Goal: Check status: Check status

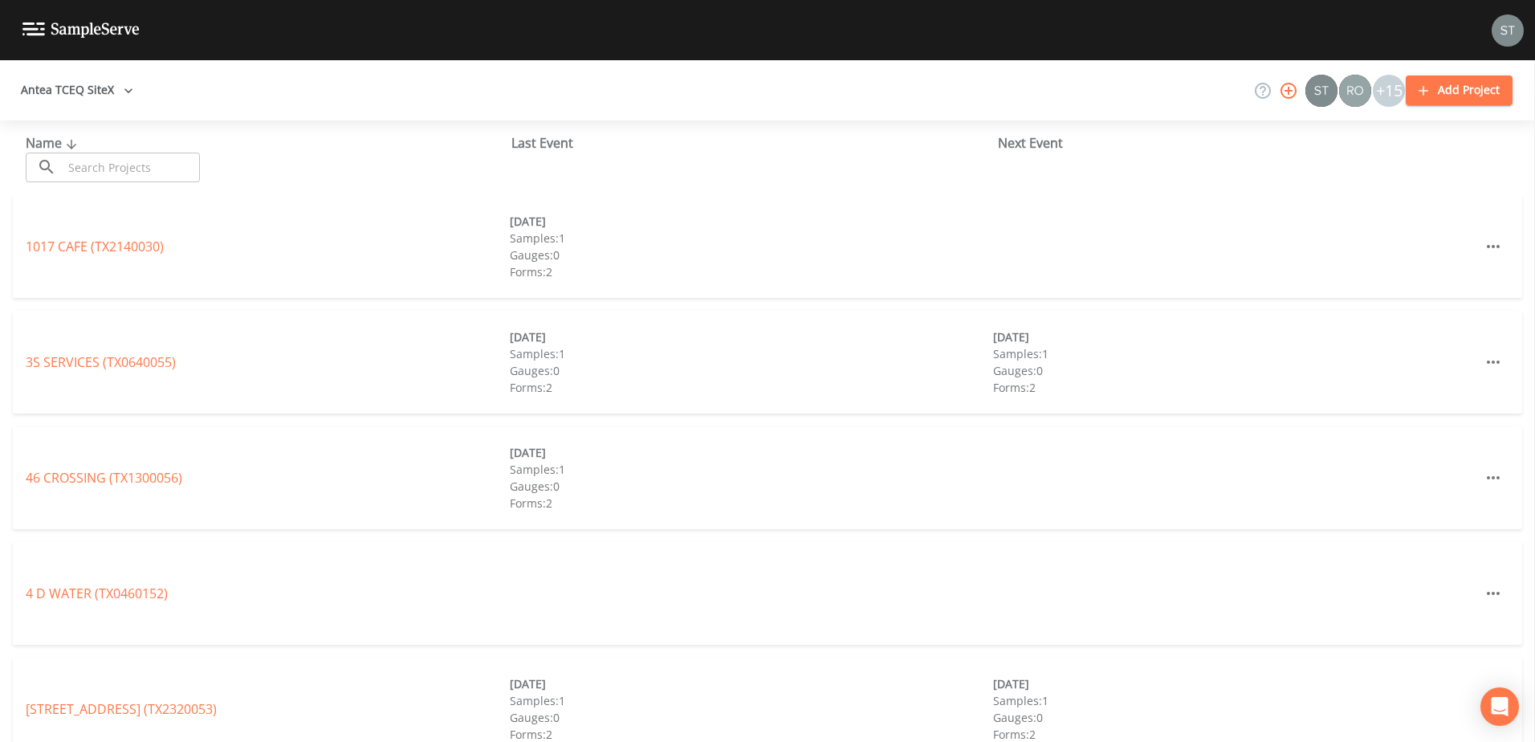
click at [102, 171] on input "text" at bounding box center [131, 168] width 137 height 30
paste input "EP0042"
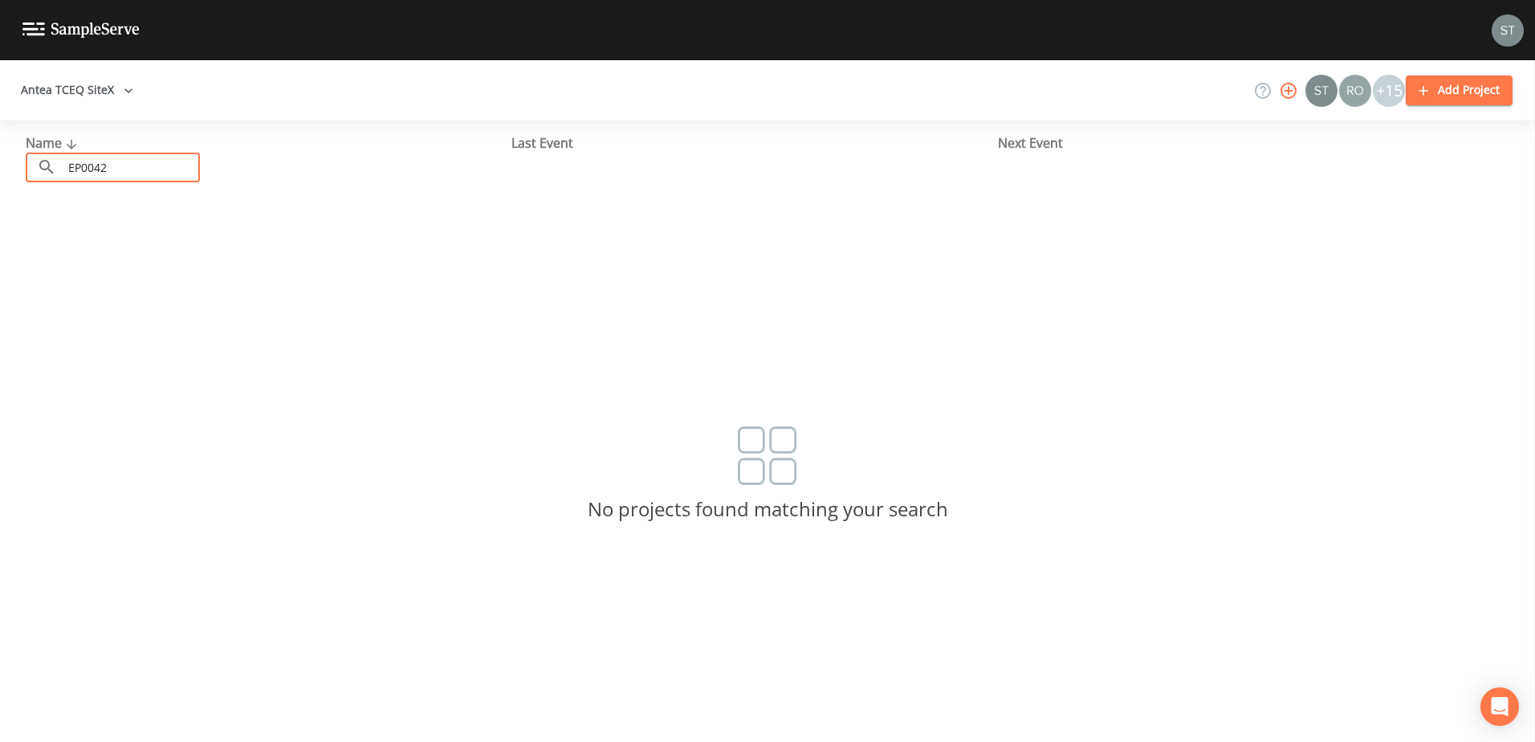
drag, startPoint x: 150, startPoint y: 176, endPoint x: 41, endPoint y: 175, distance: 109.2
click at [41, 175] on div "​ EP0042 ​" at bounding box center [113, 168] width 174 height 30
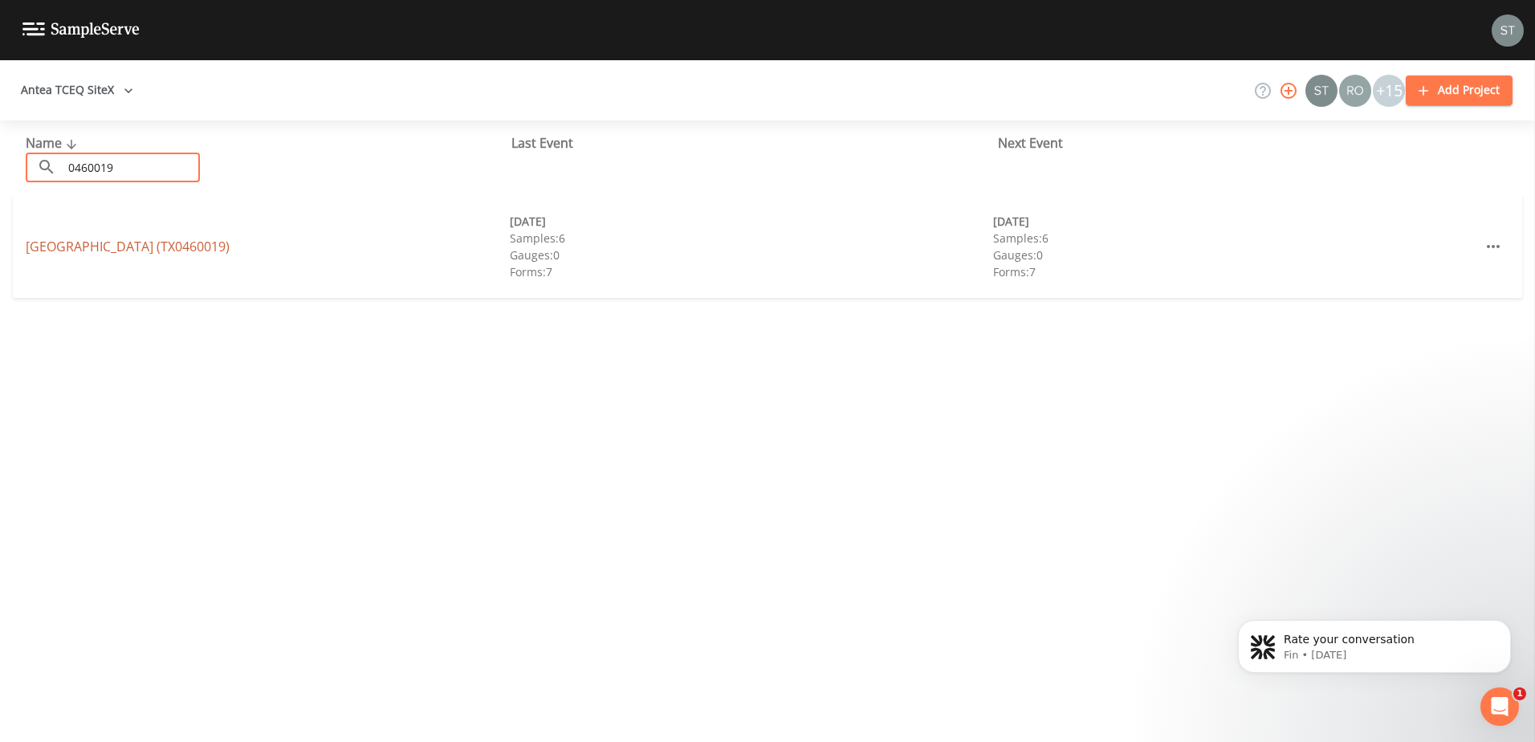
type input "0460019"
click at [83, 249] on link "CLWSC CANYON LAKE SHORES (TX0460019)" at bounding box center [128, 247] width 204 height 18
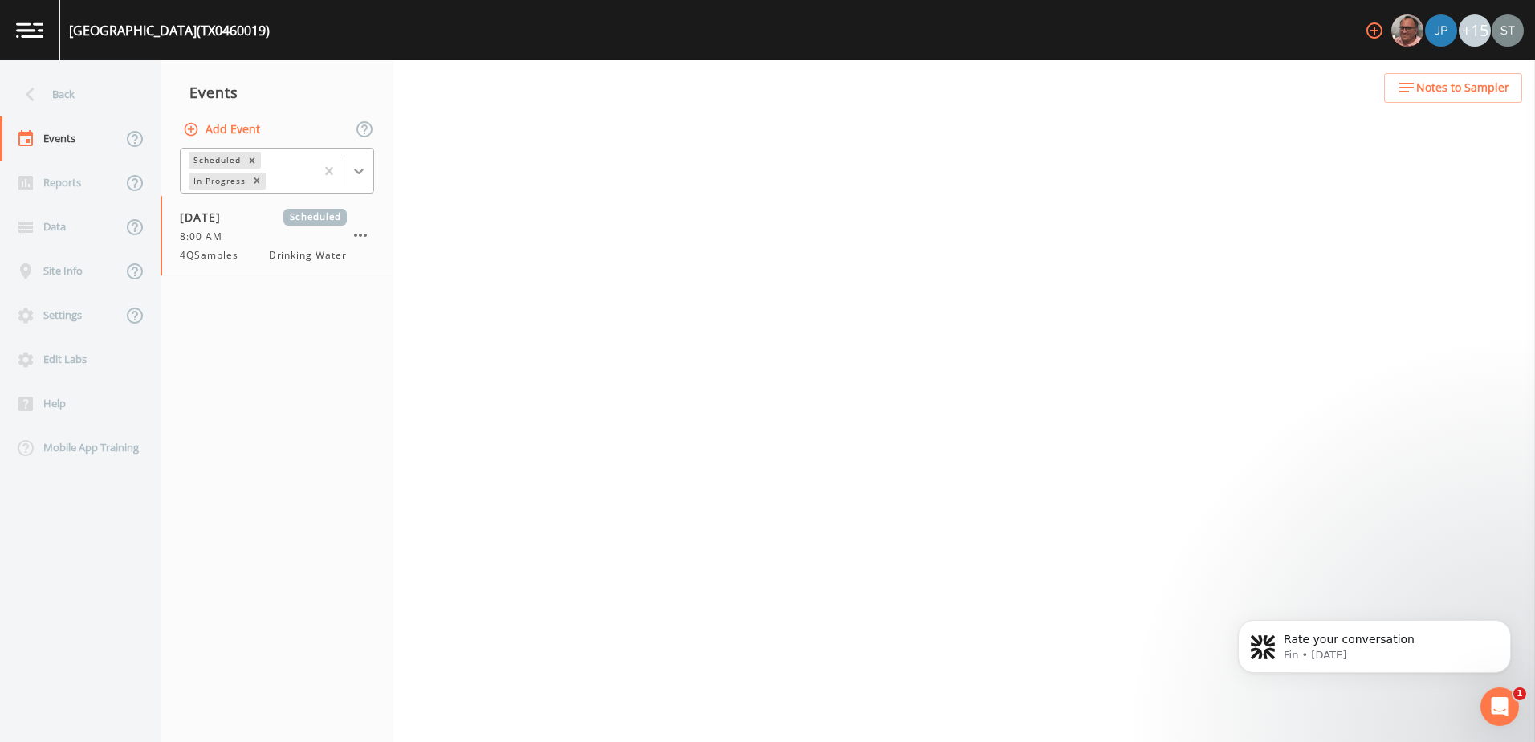
click at [358, 163] on icon at bounding box center [359, 171] width 16 height 16
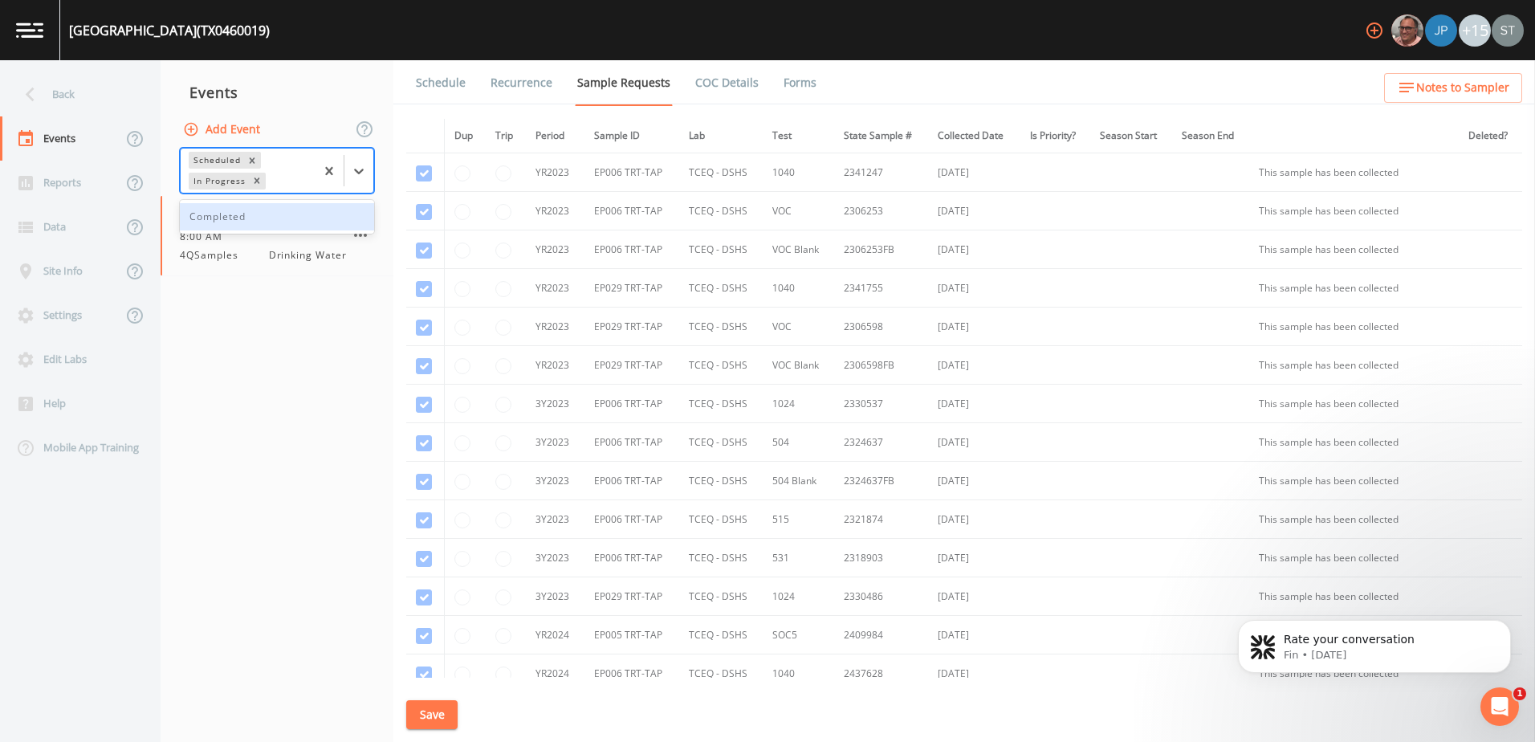
click at [326, 217] on div "Completed" at bounding box center [277, 216] width 194 height 27
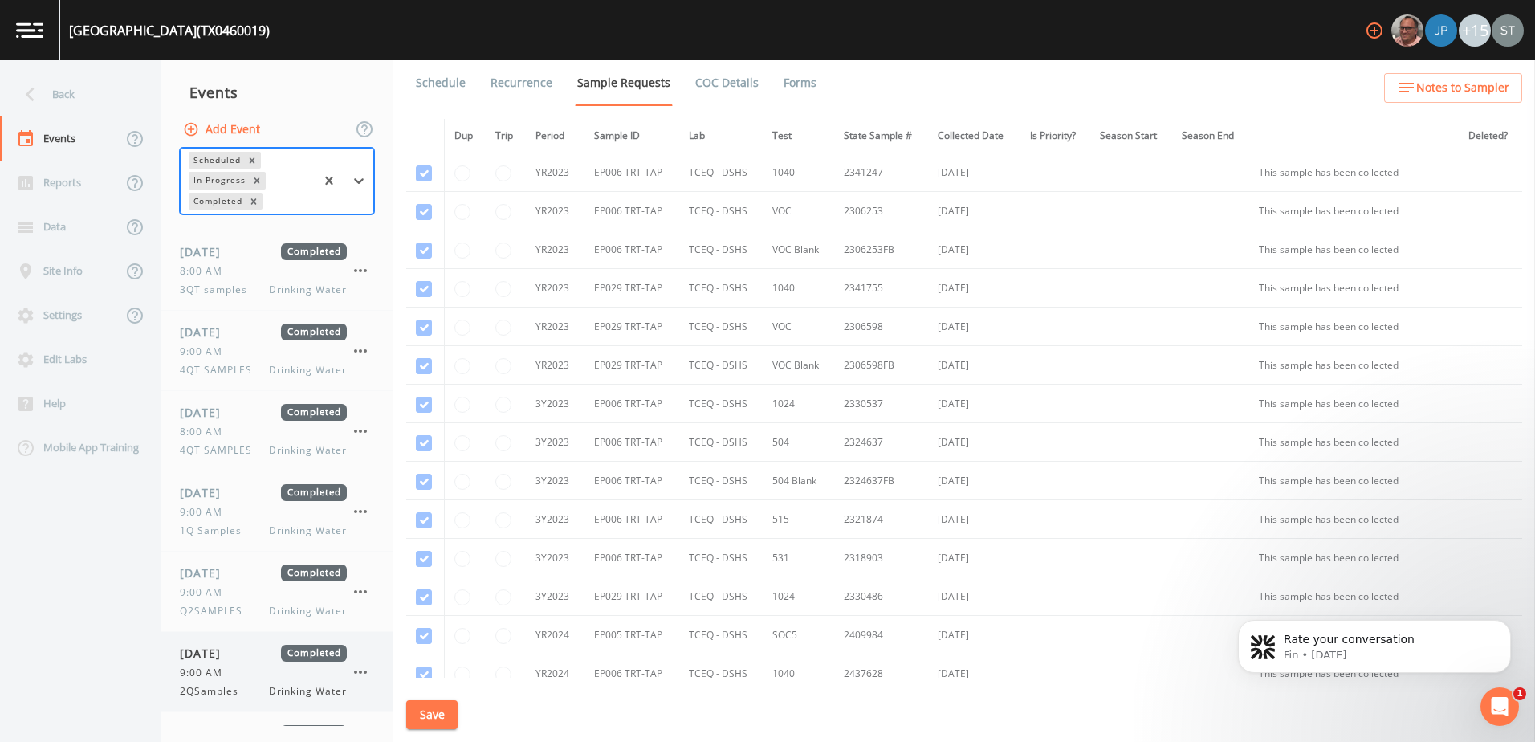
scroll to position [282, 0]
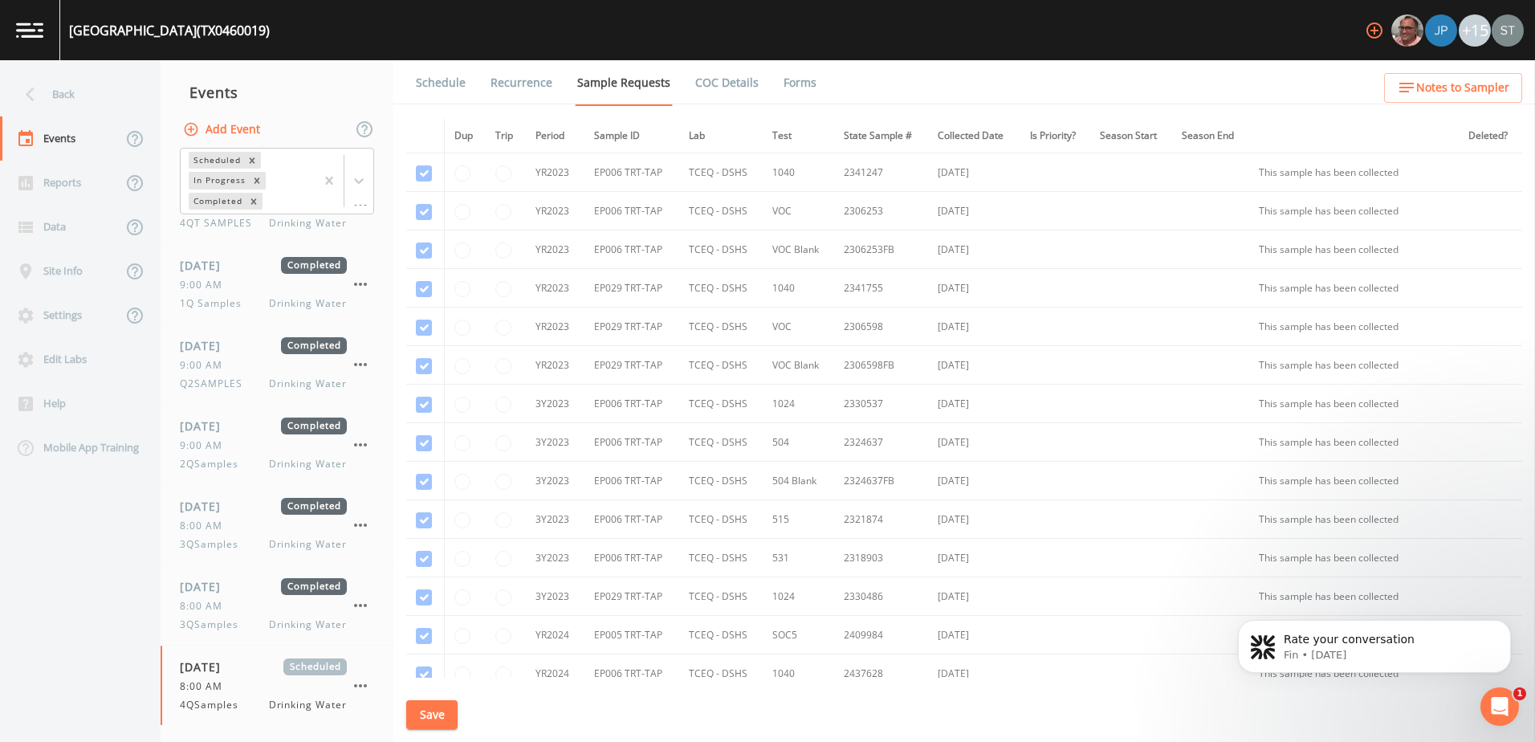
click at [807, 87] on link "Forms" at bounding box center [800, 82] width 38 height 45
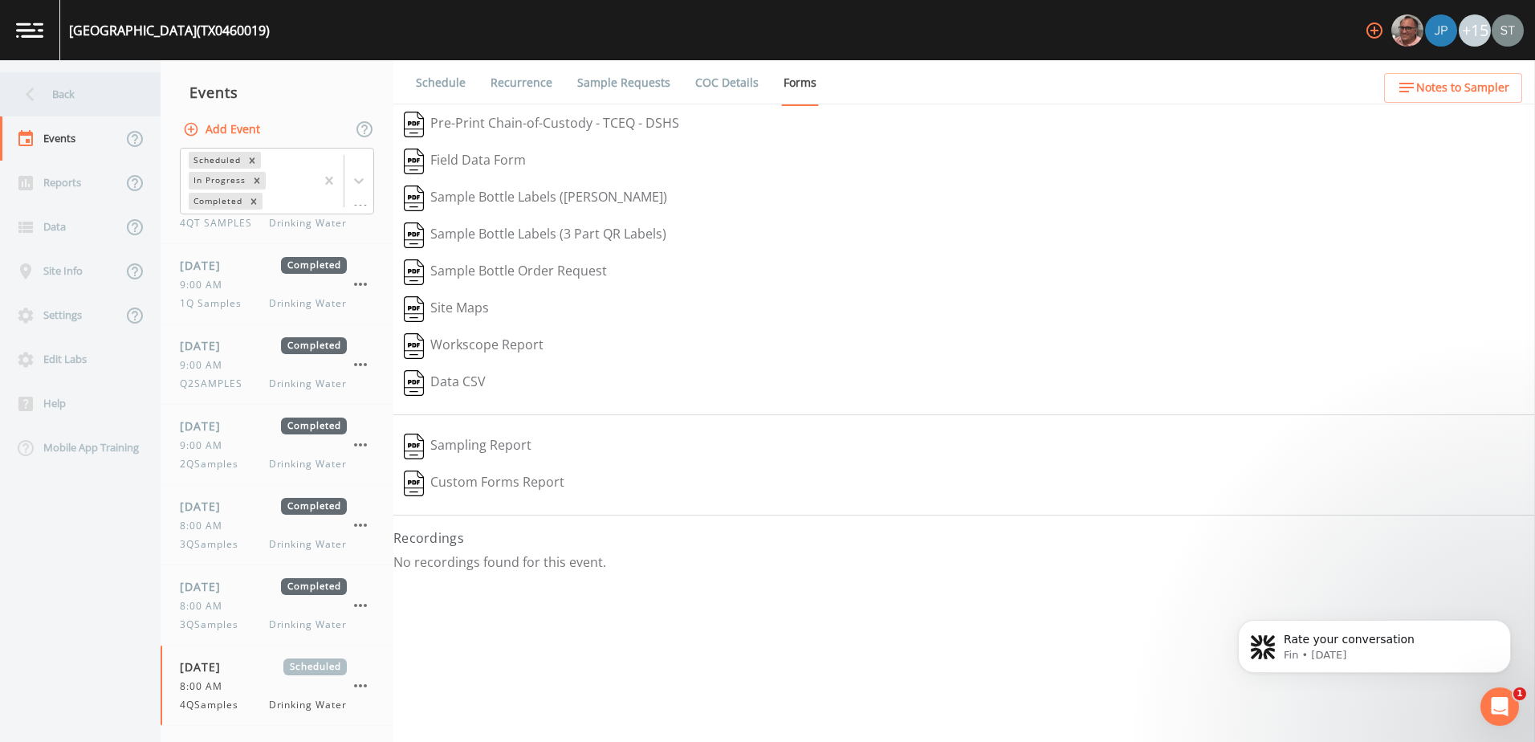
click at [40, 85] on icon at bounding box center [30, 94] width 28 height 28
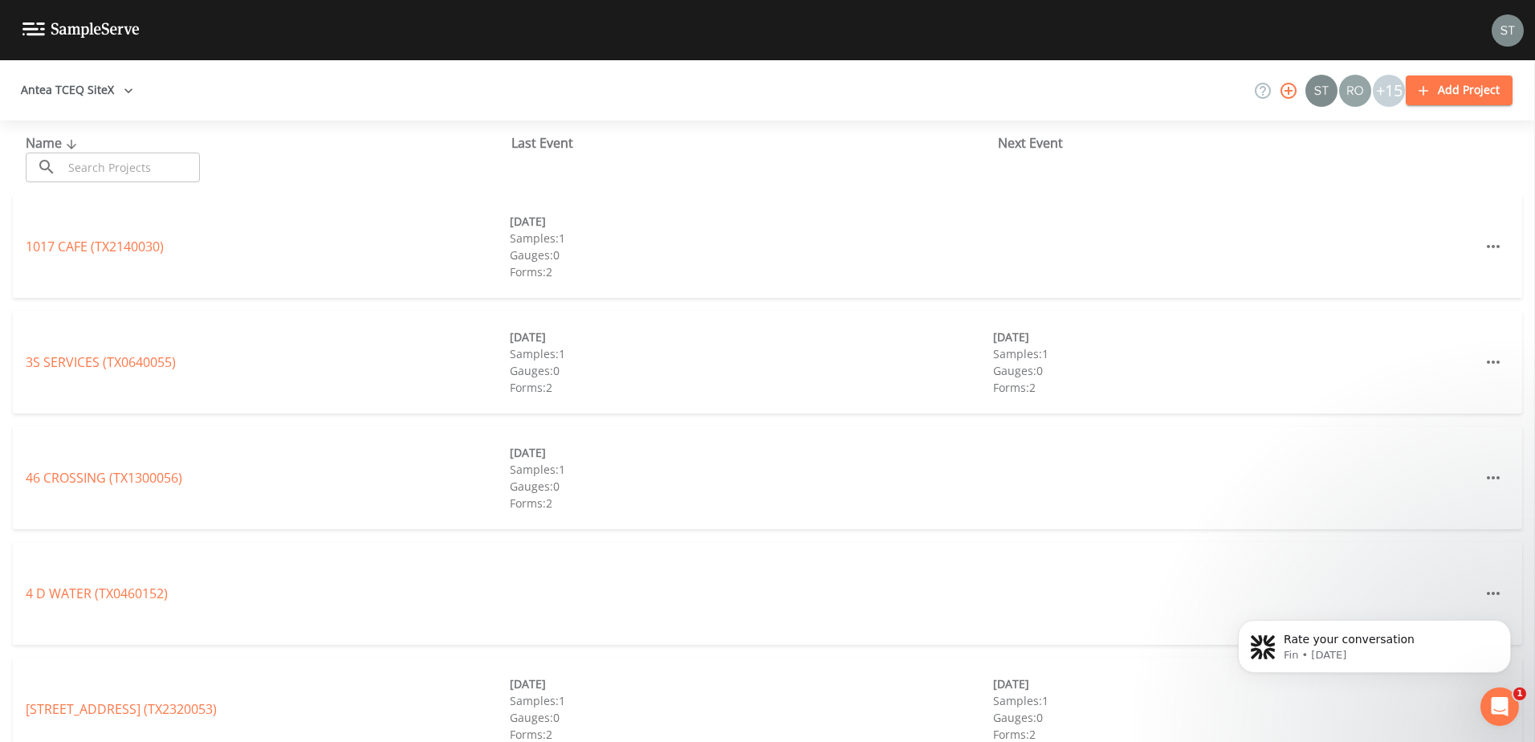
click at [67, 96] on button "Antea TCEQ SiteX" at bounding box center [76, 90] width 125 height 30
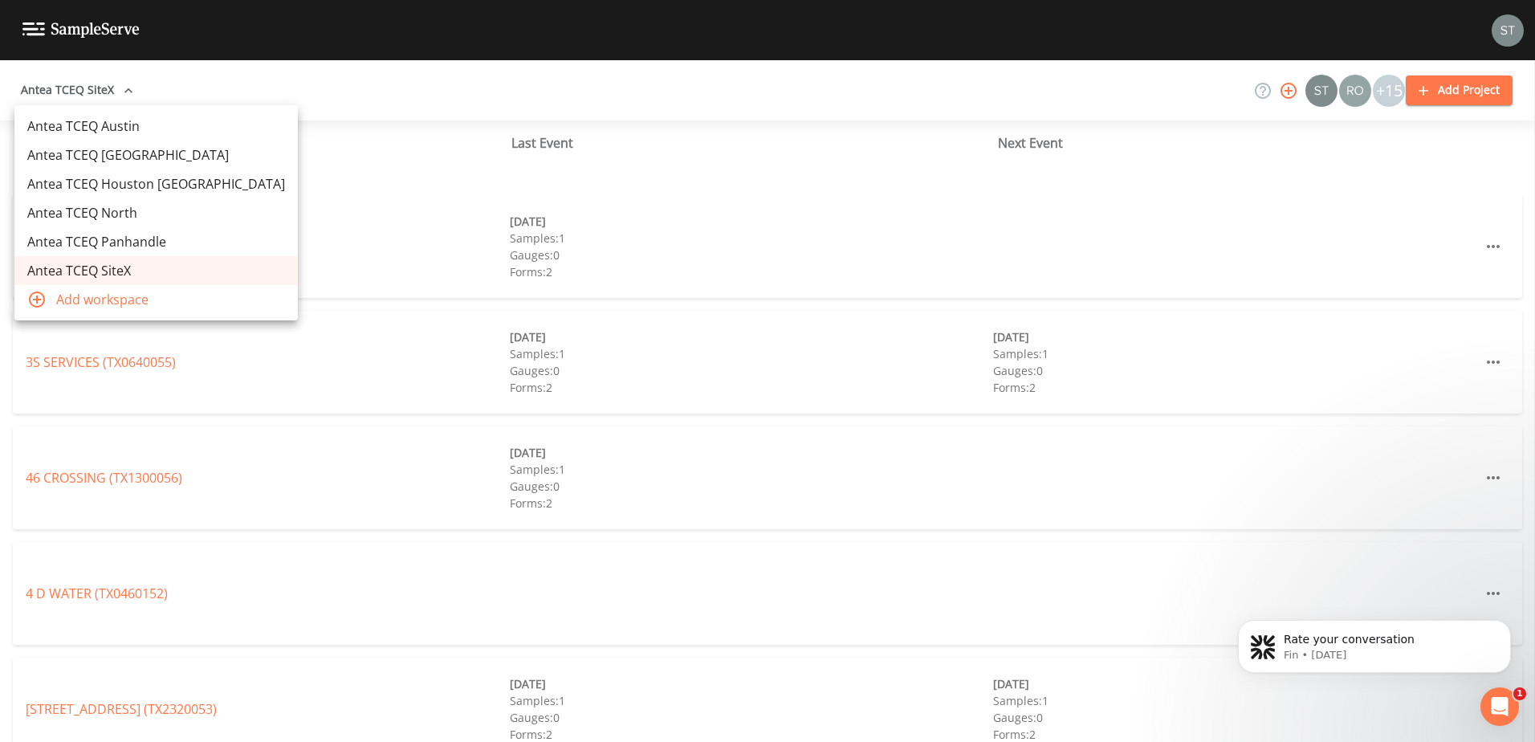
click at [158, 181] on link "Antea TCEQ Houston [GEOGRAPHIC_DATA]" at bounding box center [155, 183] width 283 height 29
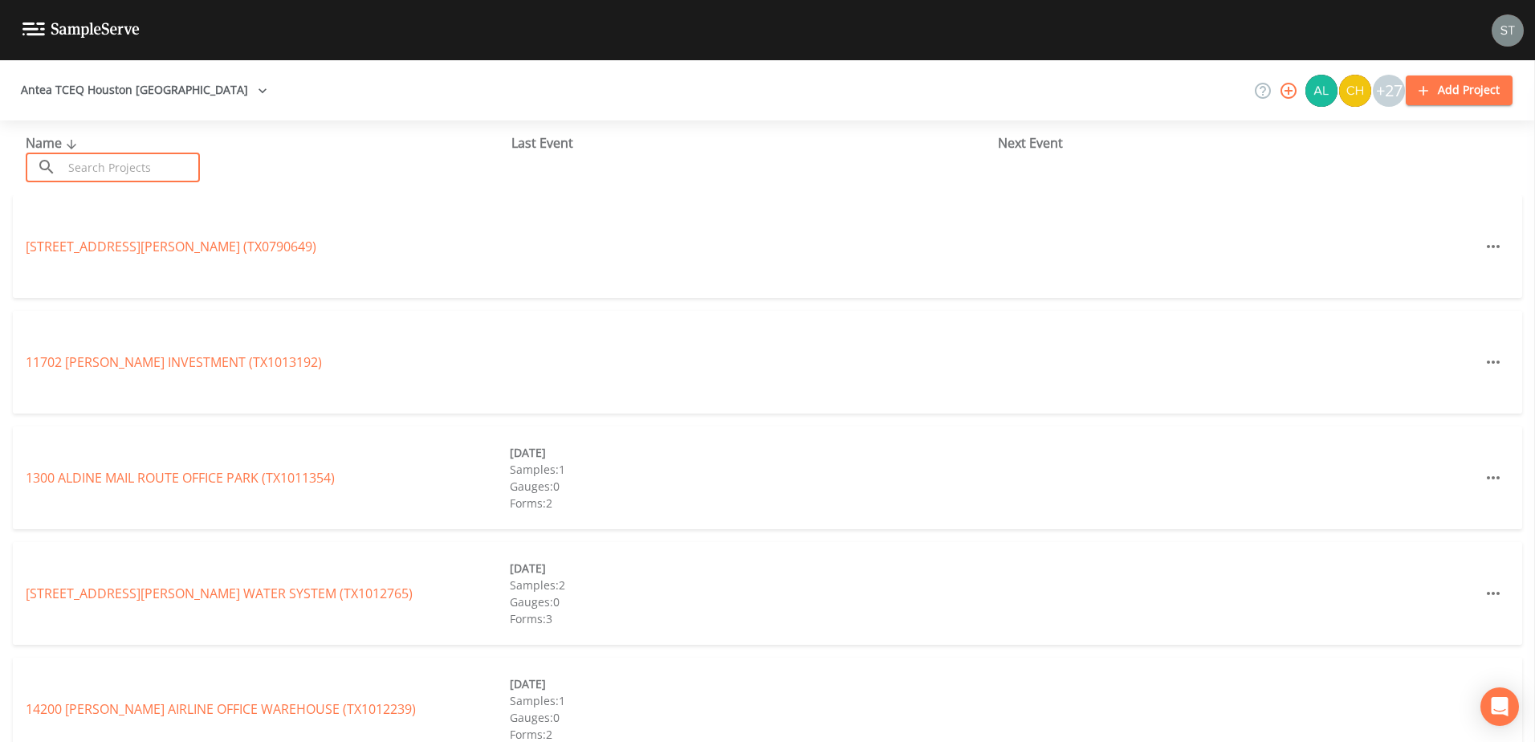
click at [79, 171] on input "text" at bounding box center [131, 168] width 137 height 30
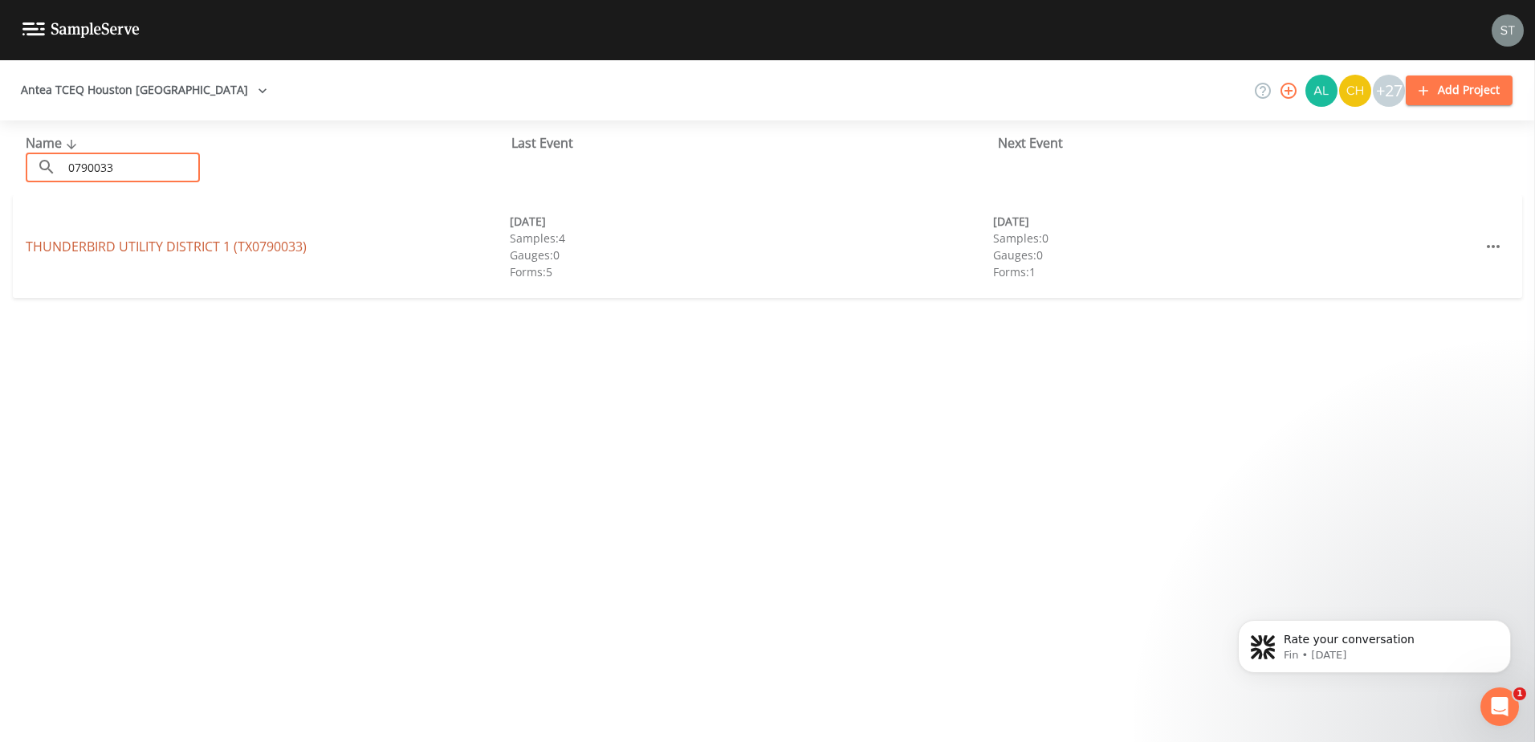
type input "0790033"
click at [149, 247] on link "THUNDERBIRD UTILITY DISTRICT 1 (TX0790033)" at bounding box center [166, 247] width 281 height 18
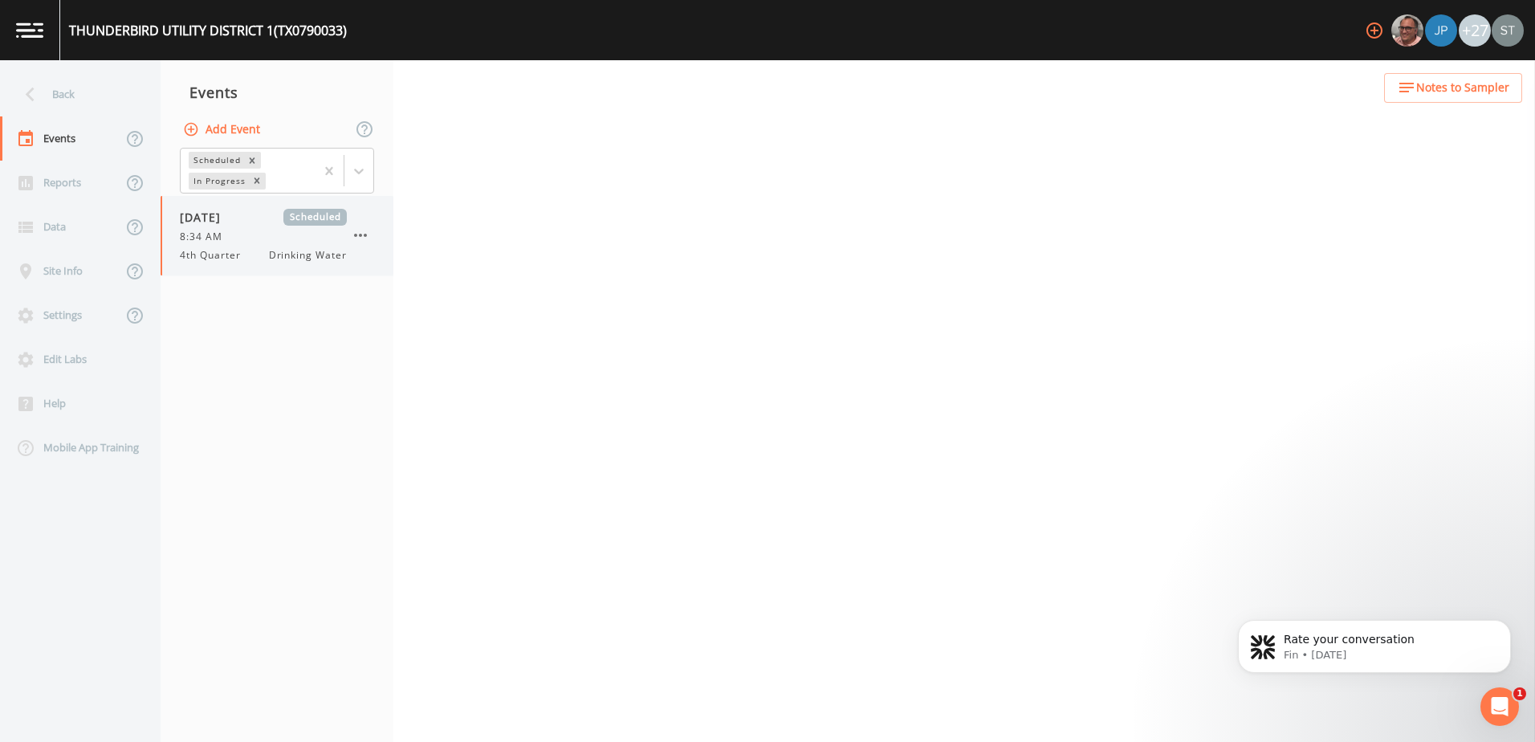
drag, startPoint x: 227, startPoint y: 242, endPoint x: 238, endPoint y: 236, distance: 12.3
click at [227, 242] on span "8:34 AM" at bounding box center [206, 237] width 52 height 14
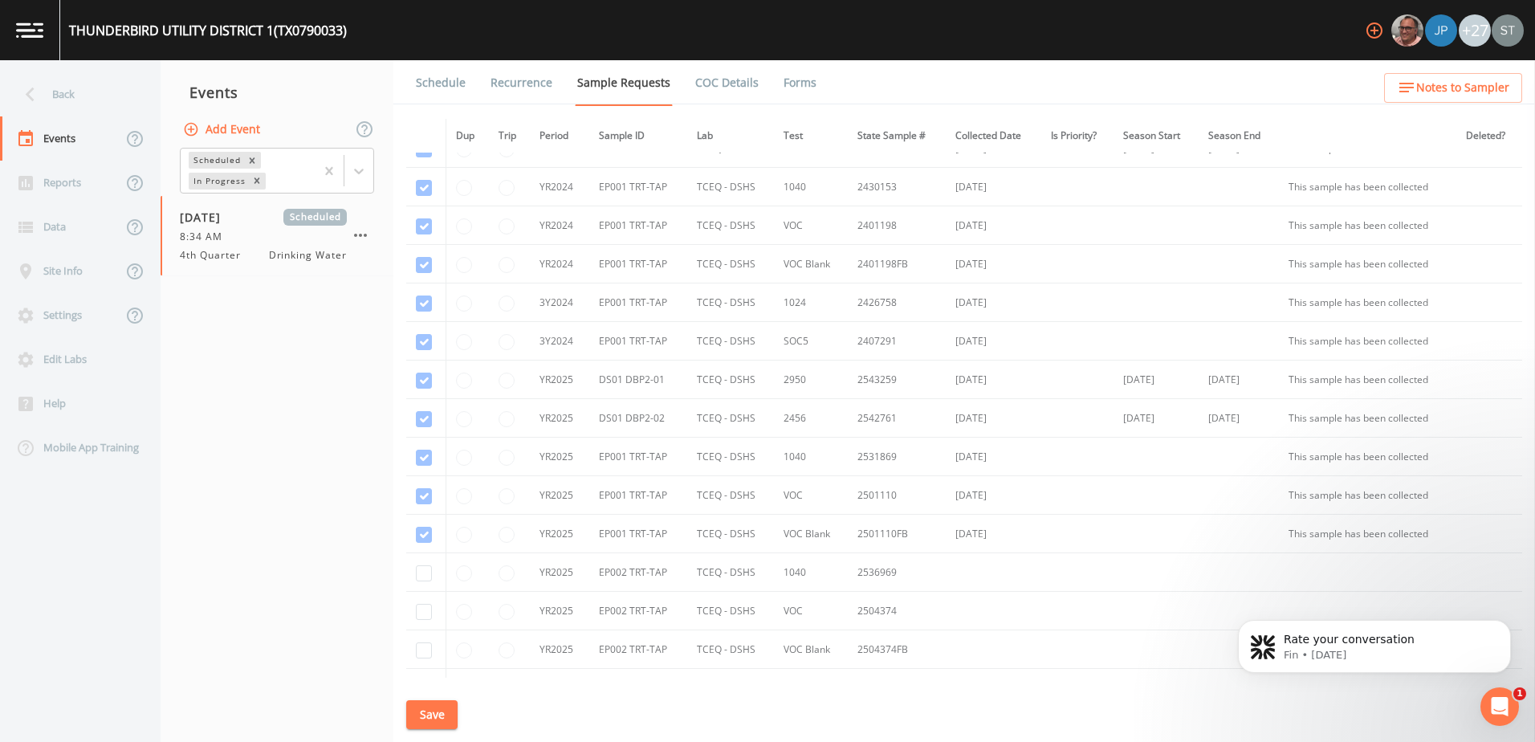
scroll to position [241, 0]
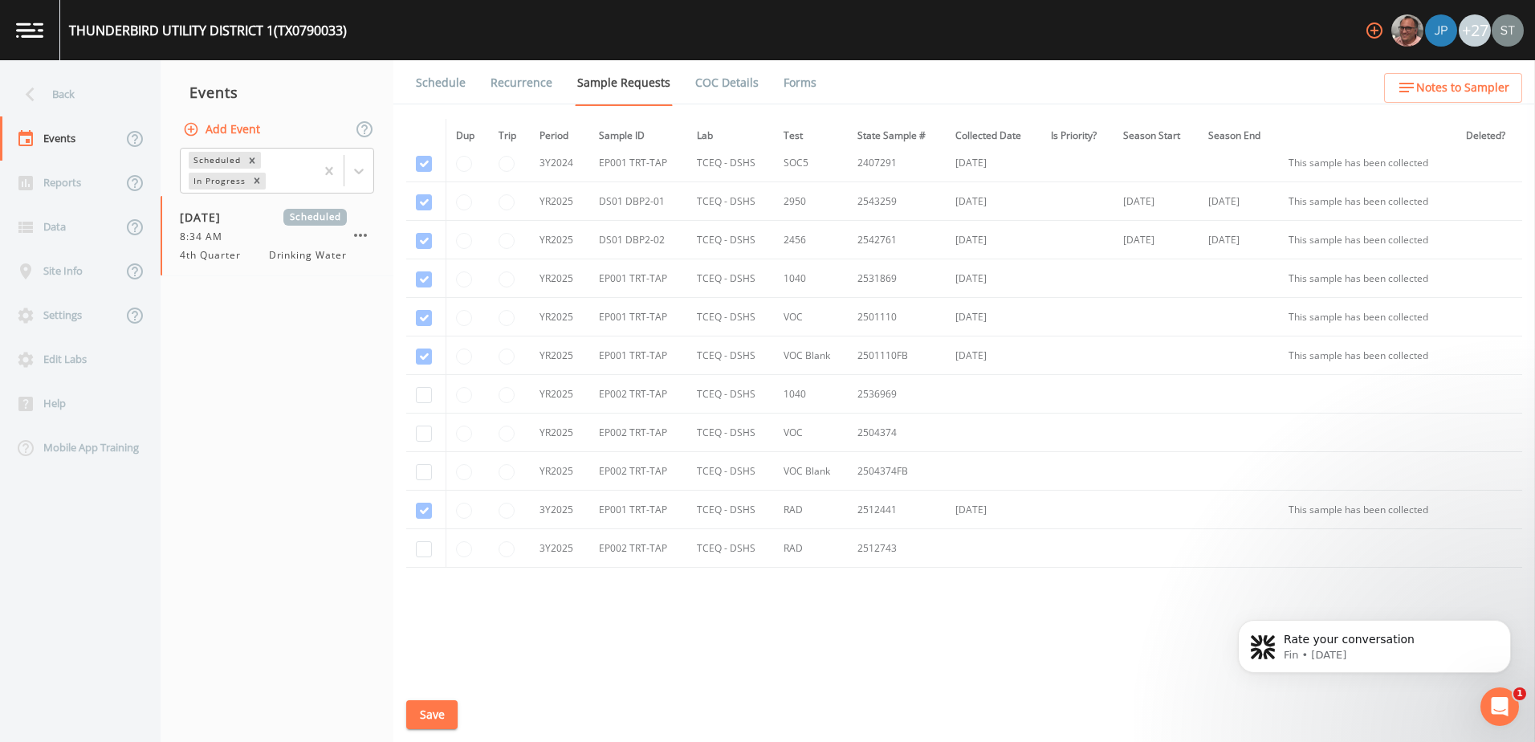
click at [424, 406] on td at bounding box center [426, 394] width 40 height 39
click at [424, 438] on input "checkbox" at bounding box center [424, 433] width 16 height 16
checkbox input "true"
click at [427, 470] on input "checkbox" at bounding box center [424, 472] width 16 height 16
checkbox input "true"
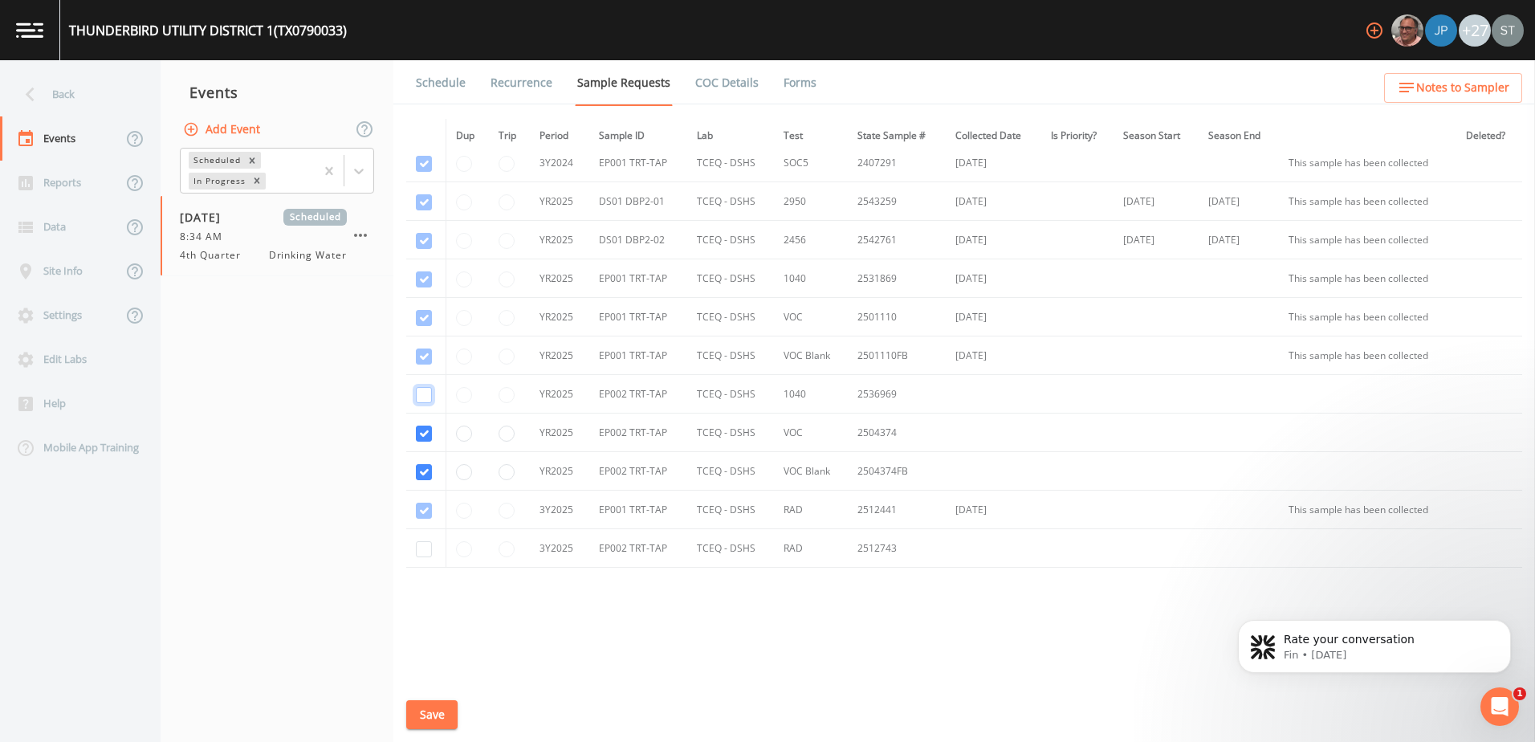
drag, startPoint x: 423, startPoint y: 399, endPoint x: 416, endPoint y: 458, distance: 59.8
click at [421, 402] on input "checkbox" at bounding box center [424, 395] width 16 height 16
checkbox input "true"
click at [425, 543] on input "checkbox" at bounding box center [424, 549] width 16 height 16
checkbox input "true"
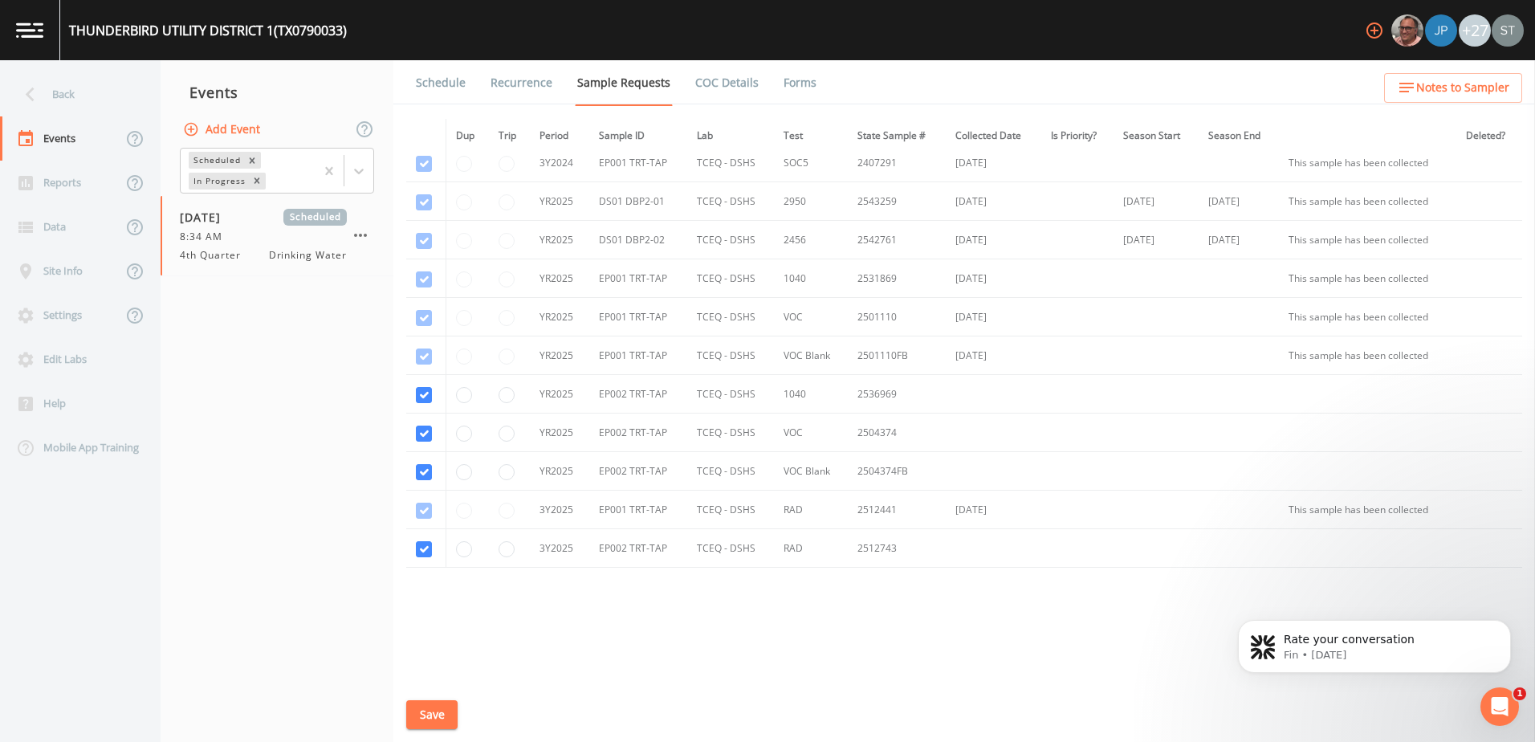
click at [444, 715] on button "Save" at bounding box center [431, 715] width 51 height 30
click at [35, 101] on icon at bounding box center [30, 94] width 28 height 28
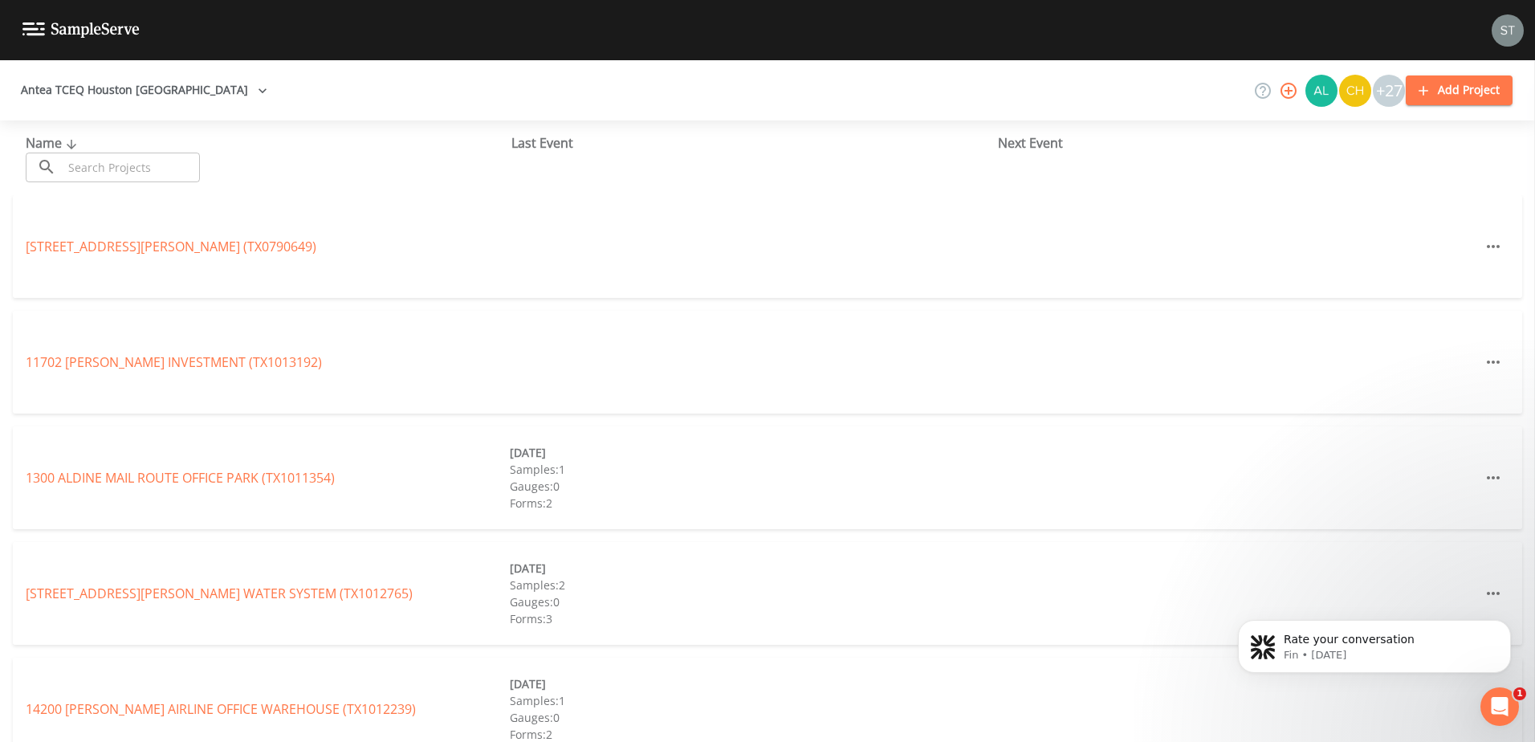
click at [133, 170] on input "text" at bounding box center [131, 168] width 137 height 30
paste input "TX1210011"
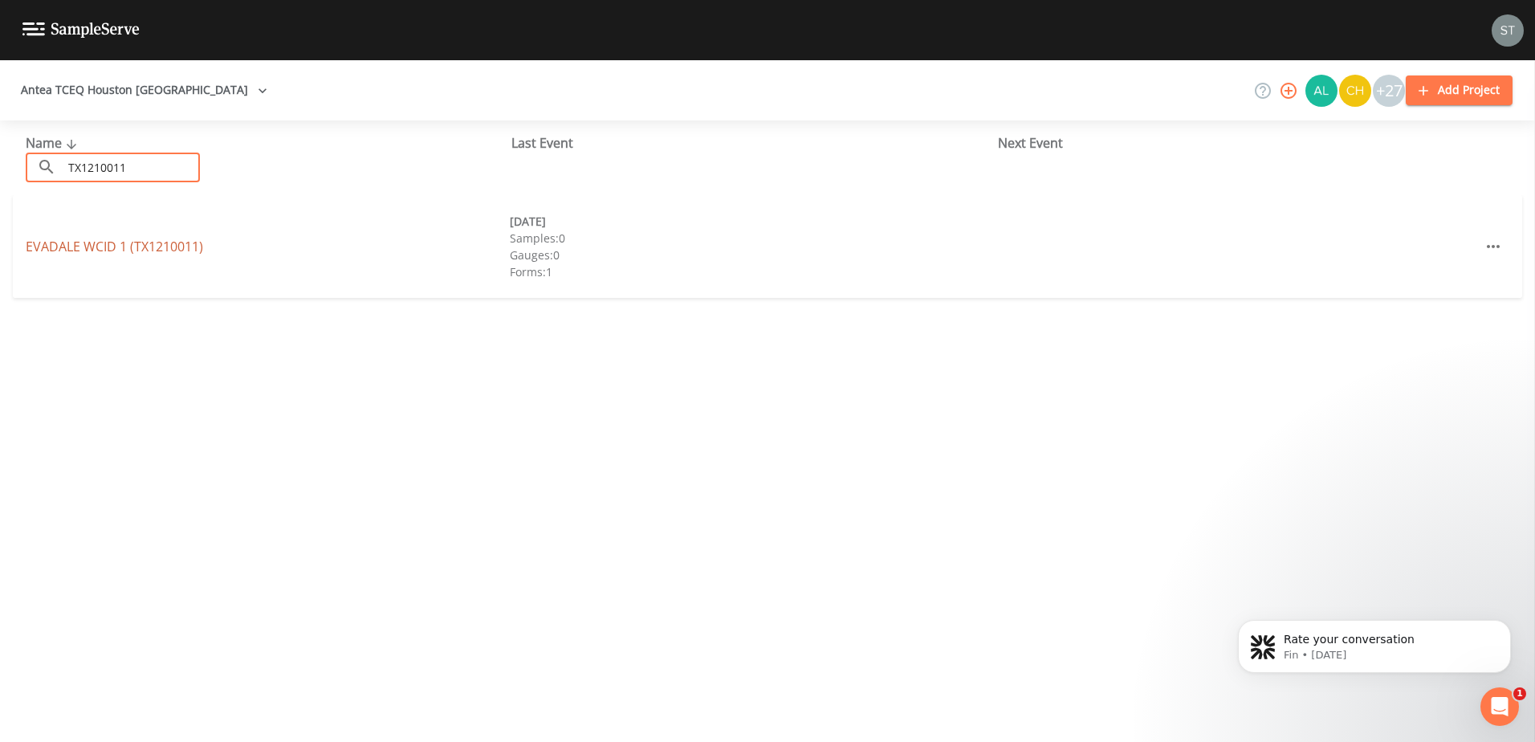
type input "TX1210011"
click at [131, 242] on link "EVADALE WCID 1 (TX1210011)" at bounding box center [114, 247] width 177 height 18
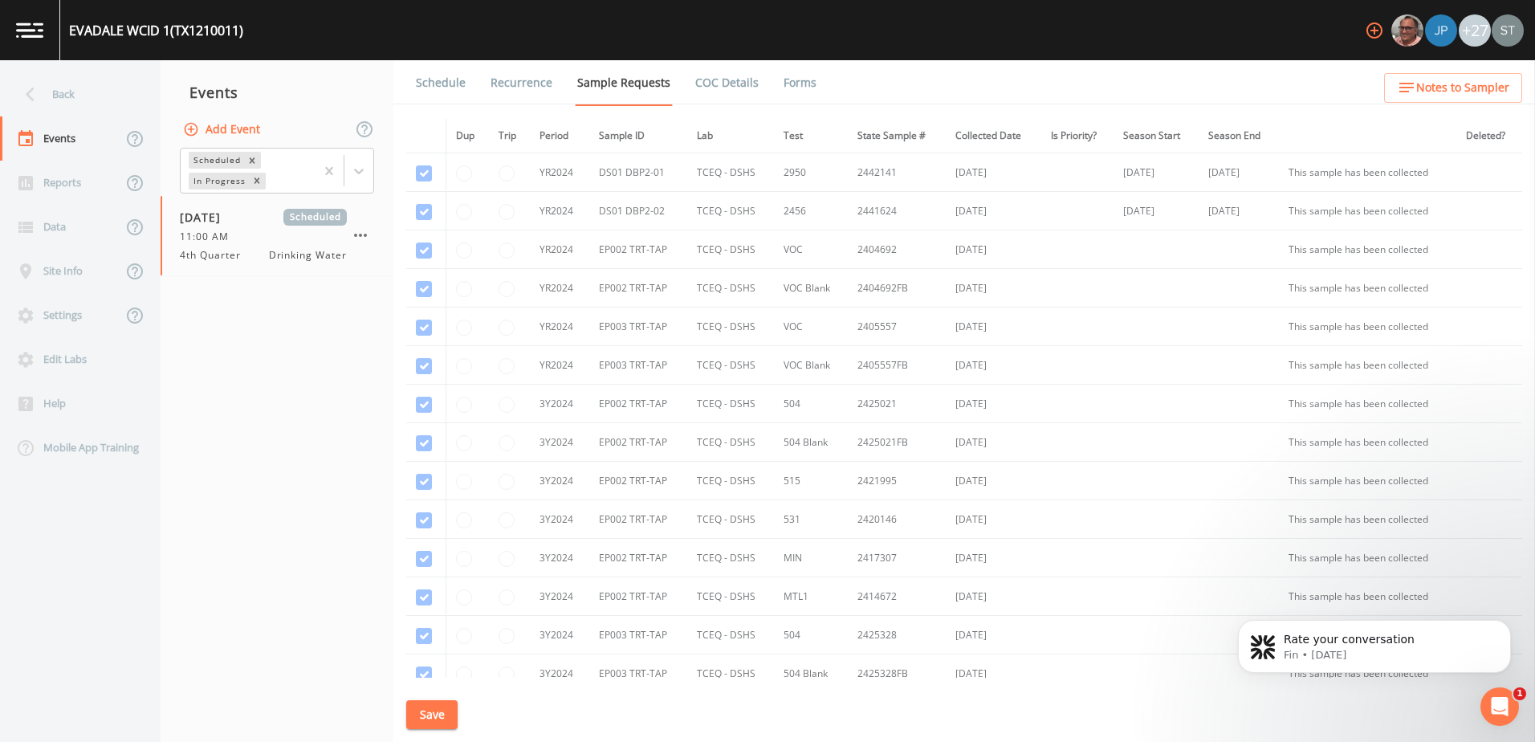
click at [433, 74] on link "Schedule" at bounding box center [440, 82] width 55 height 45
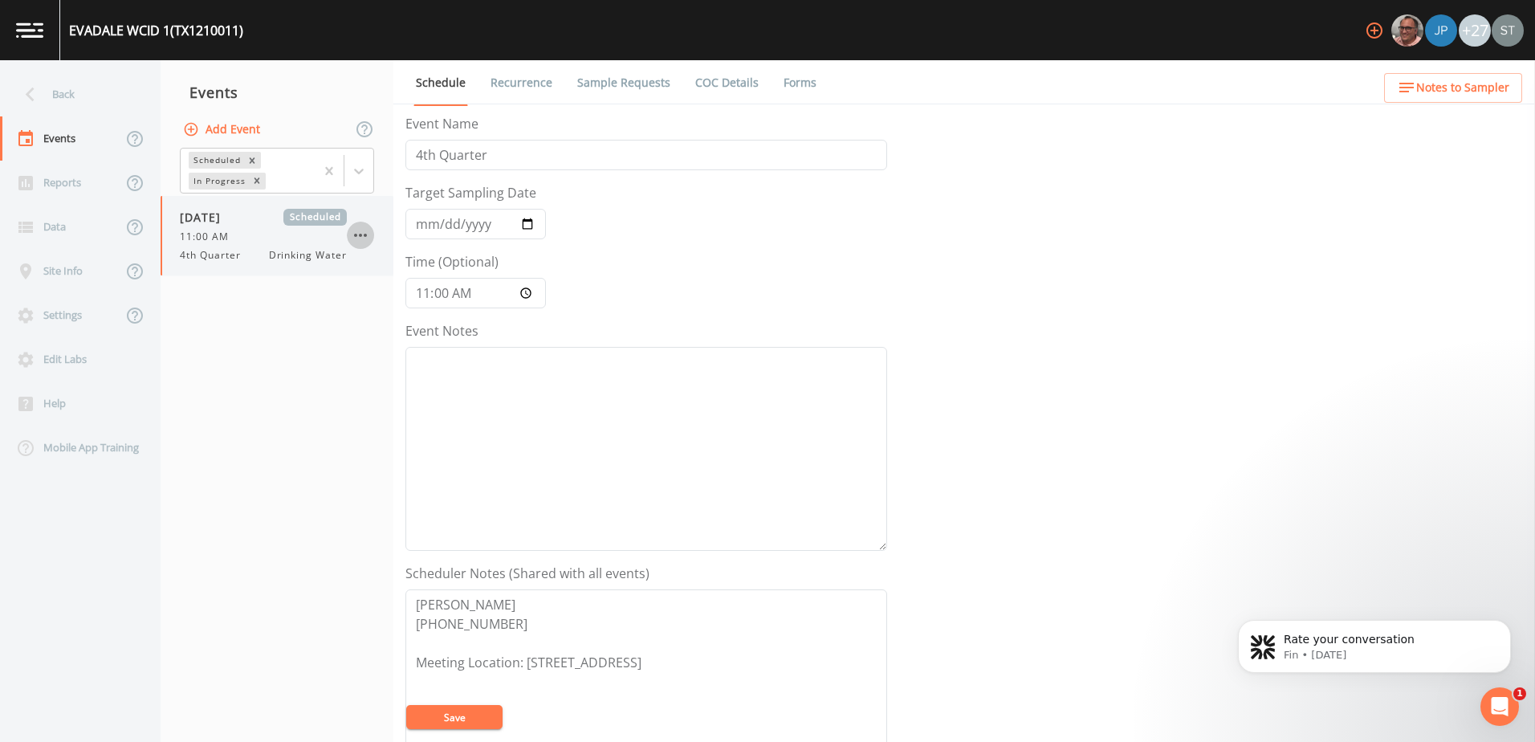
click at [356, 230] on icon "button" at bounding box center [360, 235] width 19 height 19
click at [145, 588] on div at bounding box center [767, 371] width 1535 height 742
click at [49, 93] on div "Back" at bounding box center [72, 94] width 144 height 44
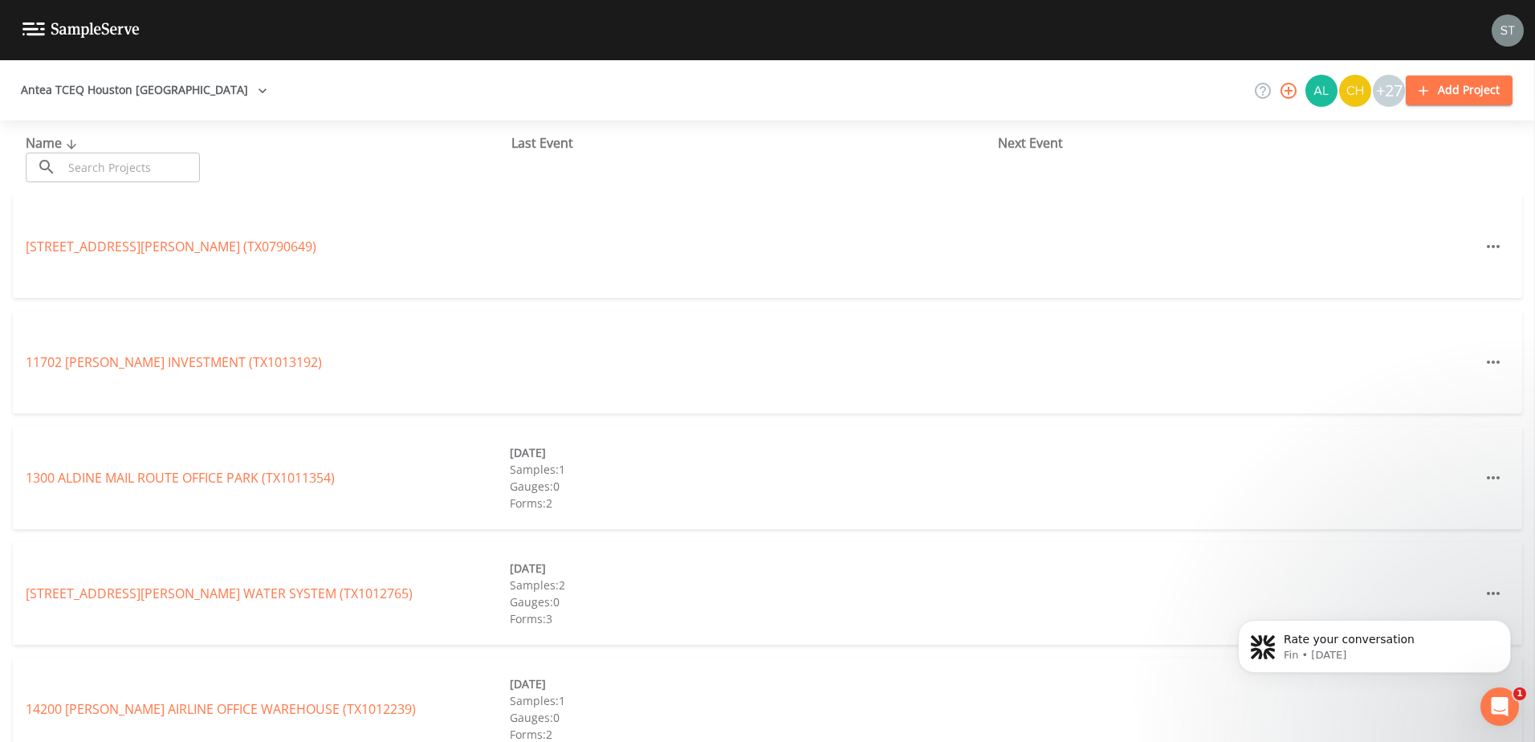
click at [142, 169] on input "text" at bounding box center [131, 168] width 137 height 30
paste input "TX1210011"
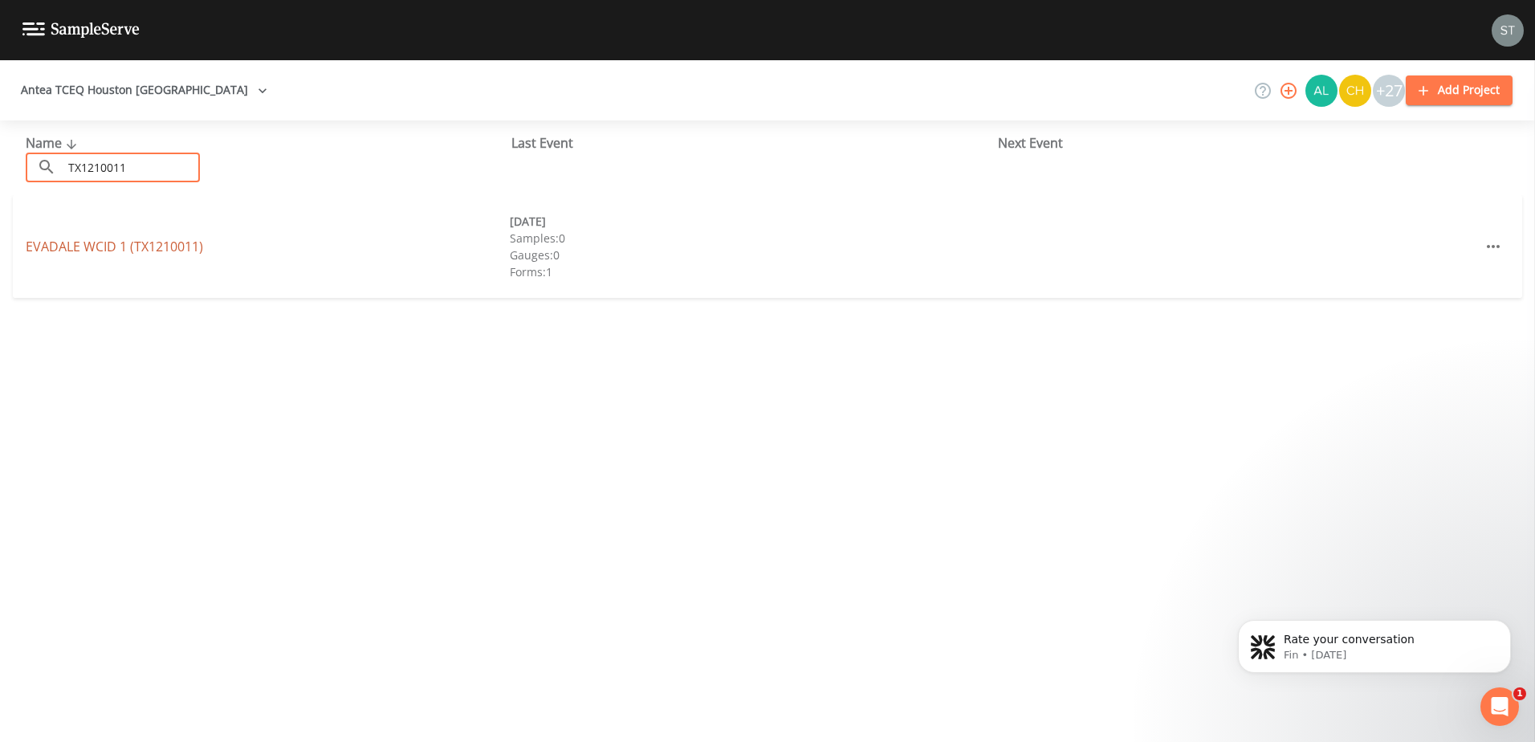
type input "TX1210011"
click at [116, 238] on link "EVADALE WCID 1 (TX1210011)" at bounding box center [114, 247] width 177 height 18
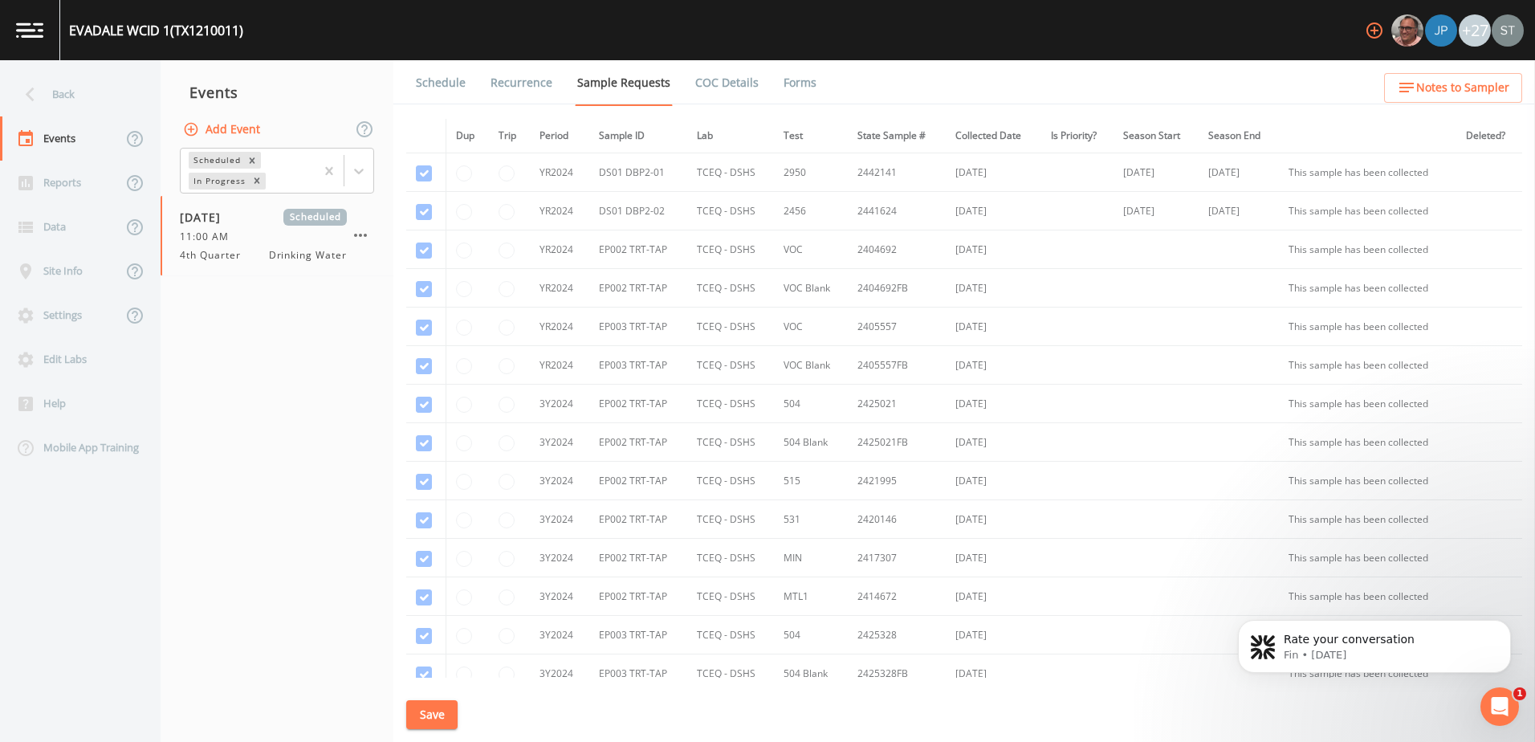
click at [799, 83] on link "Forms" at bounding box center [800, 82] width 38 height 45
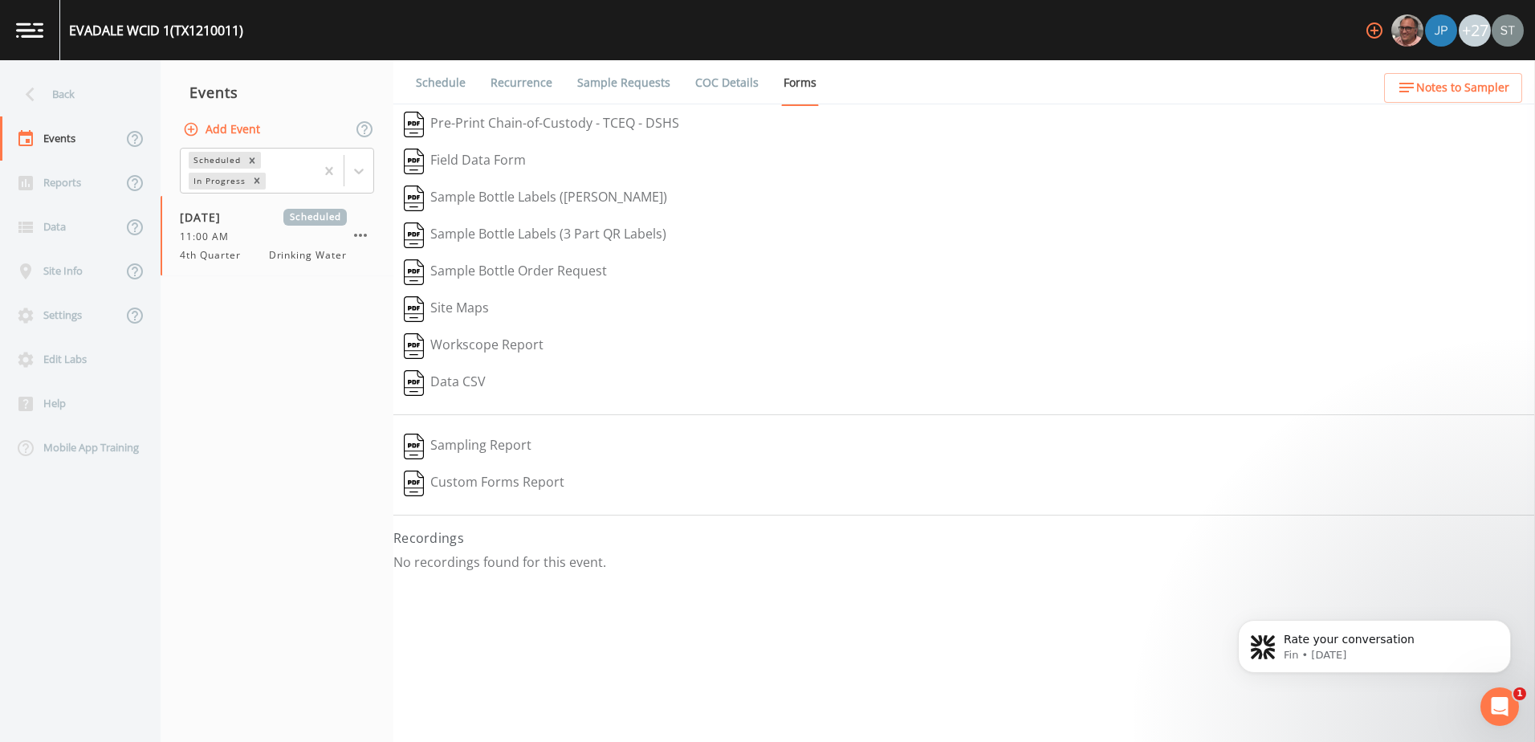
click at [416, 79] on link "Schedule" at bounding box center [440, 82] width 55 height 45
